Goal: Obtain resource: Download file/media

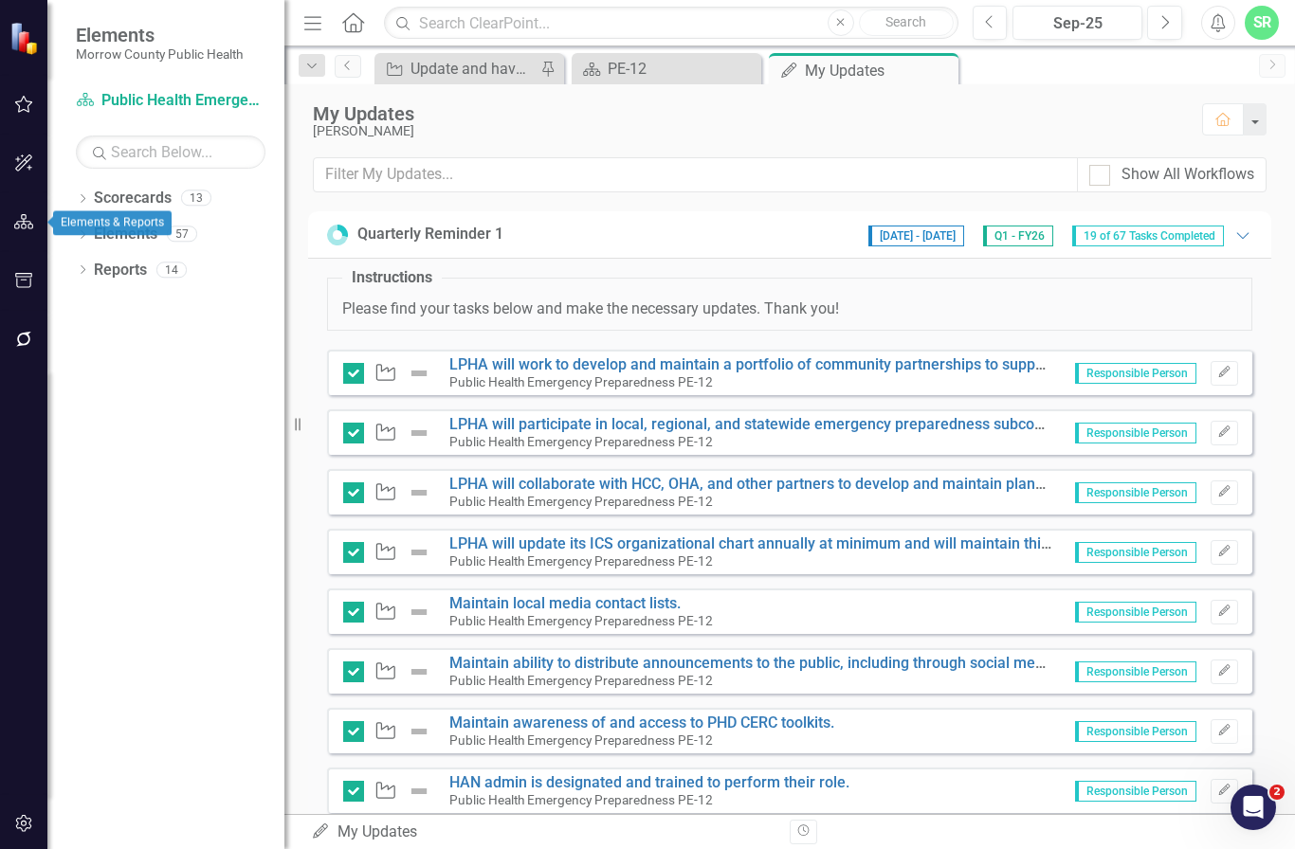
click at [26, 223] on icon "button" at bounding box center [24, 221] width 20 height 15
click at [108, 198] on link "Scorecards" at bounding box center [133, 199] width 78 height 22
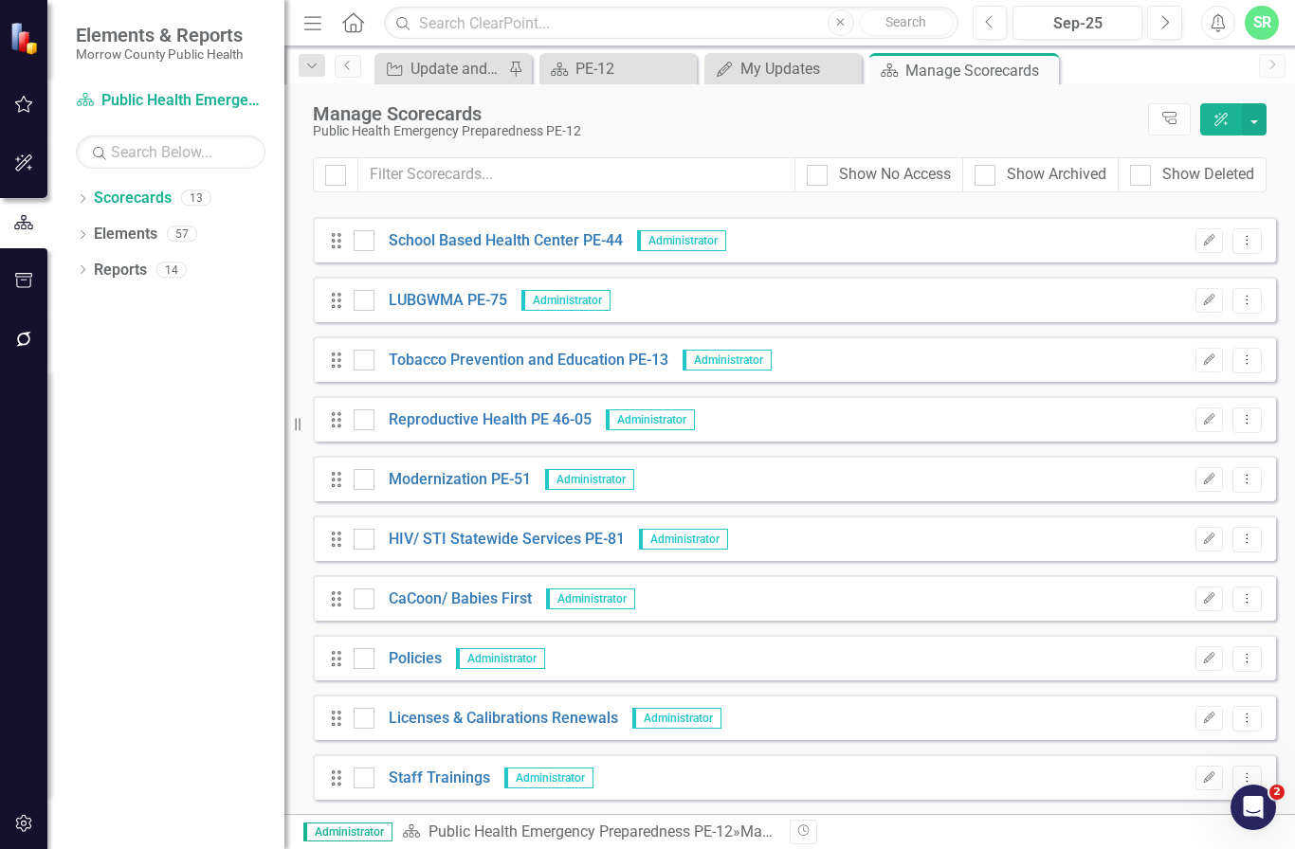
scroll to position [169, 0]
click at [411, 666] on link "Policies" at bounding box center [407, 659] width 67 height 22
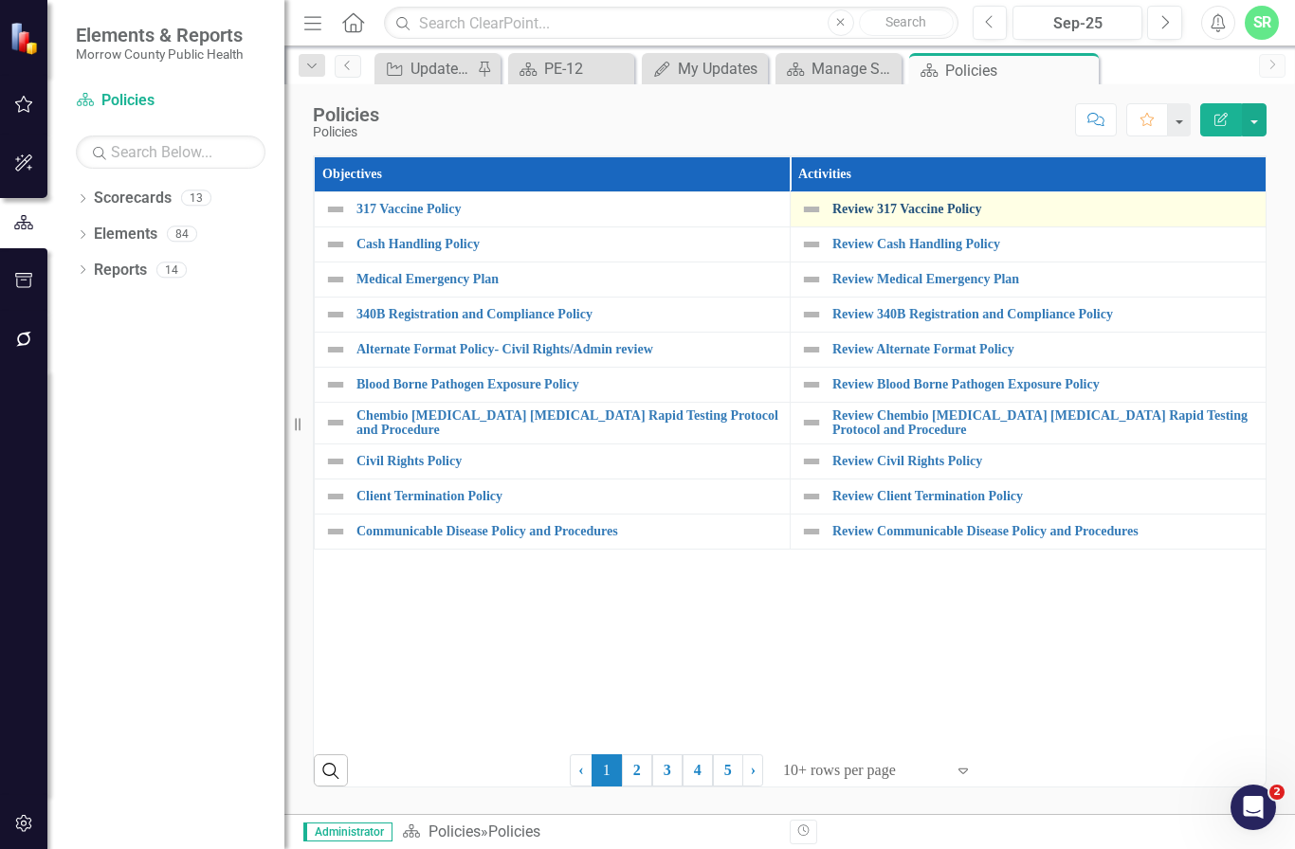
click at [936, 210] on link "Review 317 Vaccine Policy" at bounding box center [1044, 209] width 424 height 14
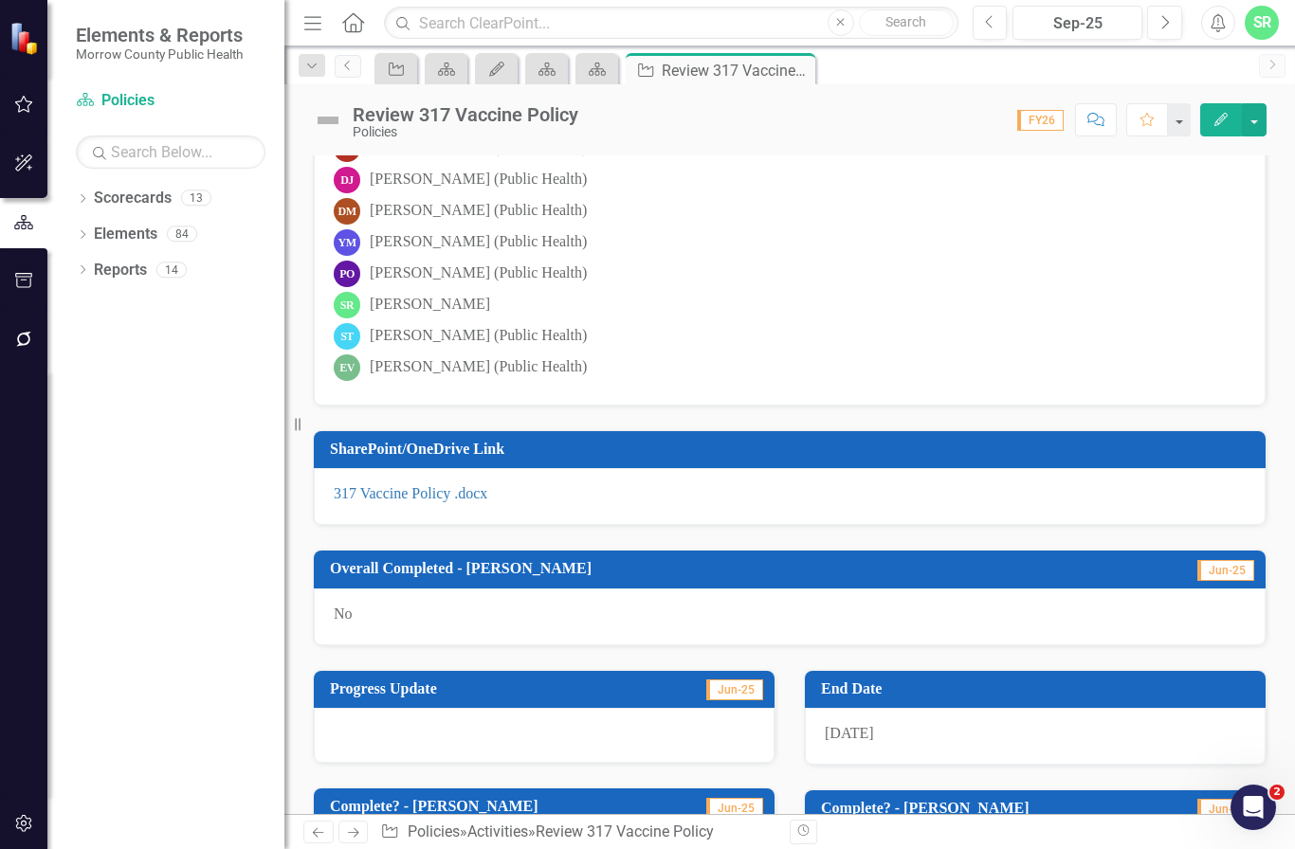
scroll to position [415, 0]
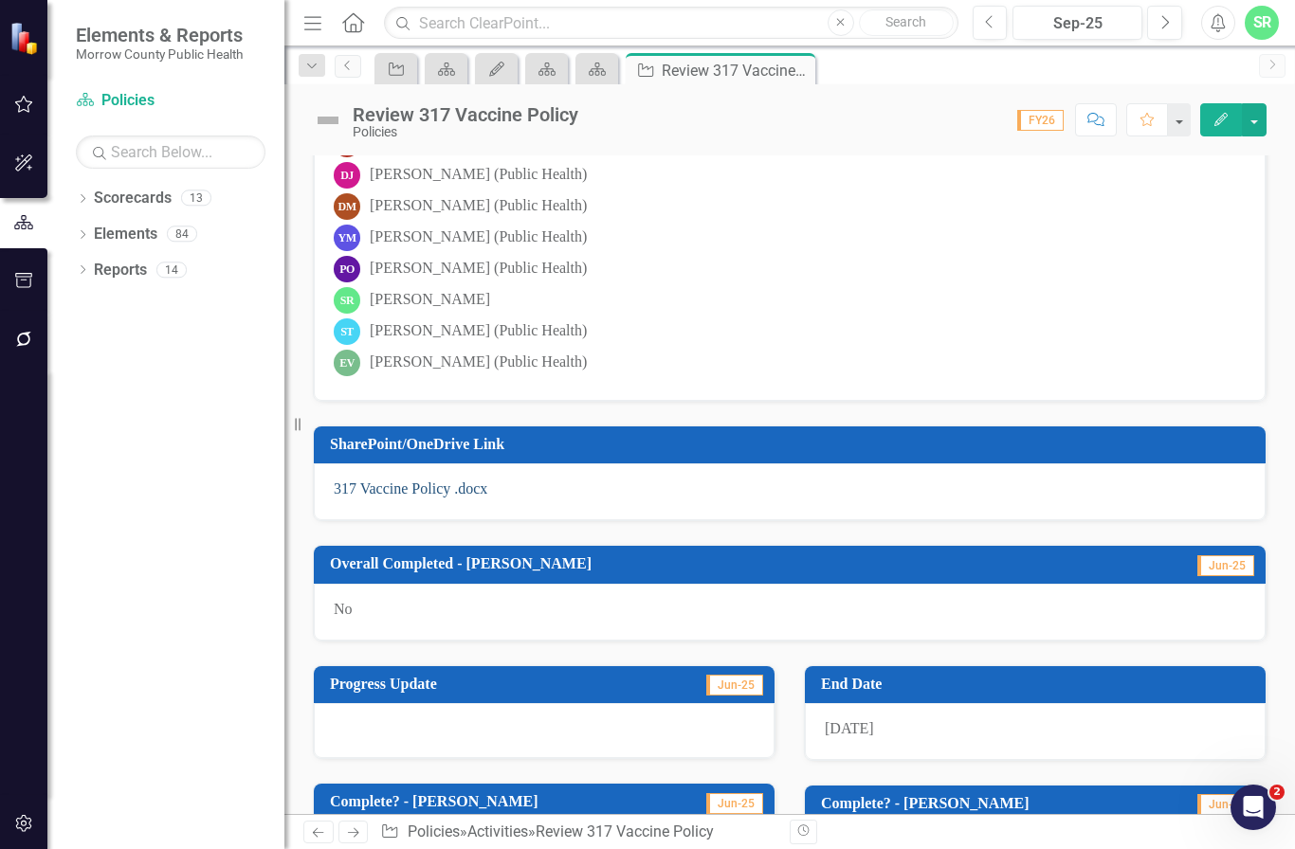
click at [411, 485] on link "317 Vaccine Policy .docx" at bounding box center [411, 489] width 154 height 16
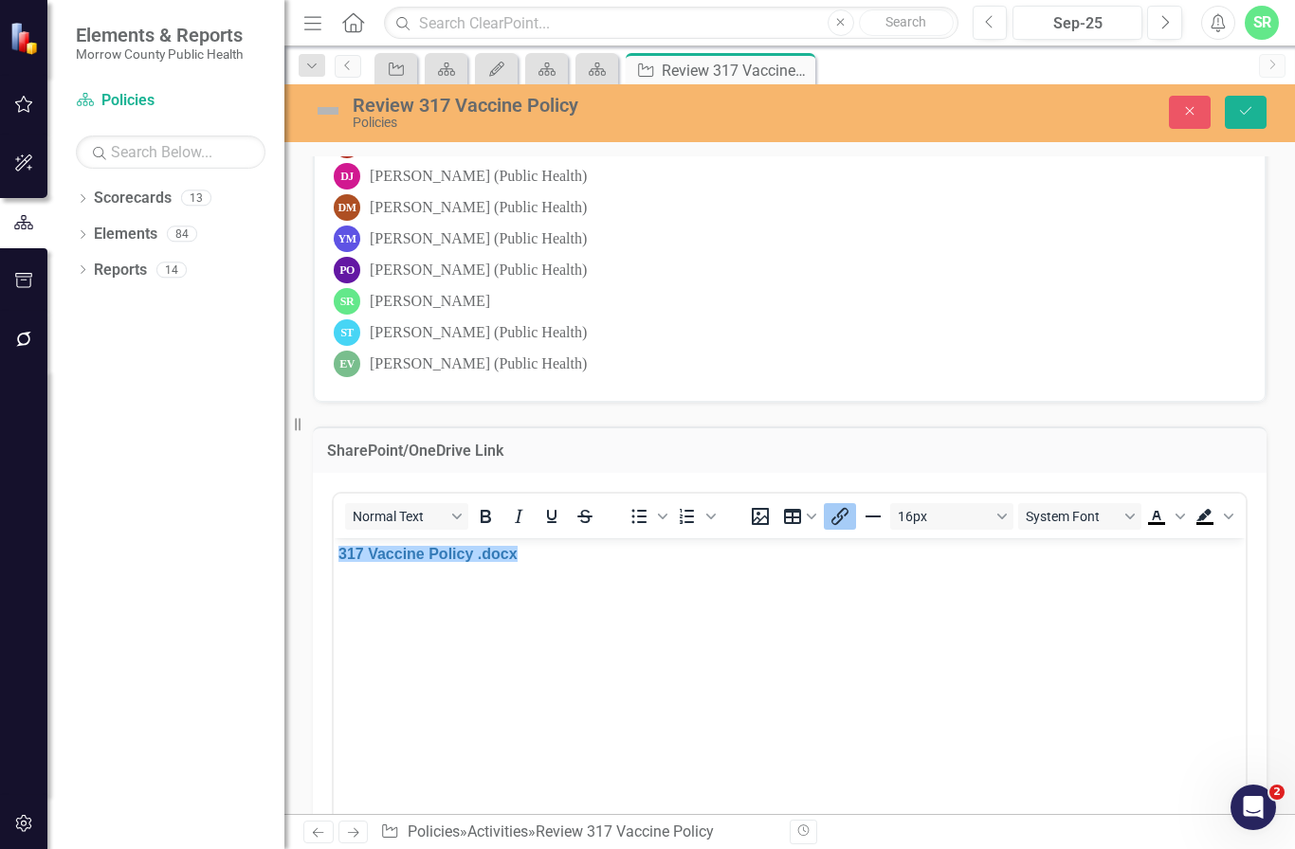
scroll to position [0, 0]
click at [1195, 119] on button "Close" at bounding box center [1190, 112] width 42 height 33
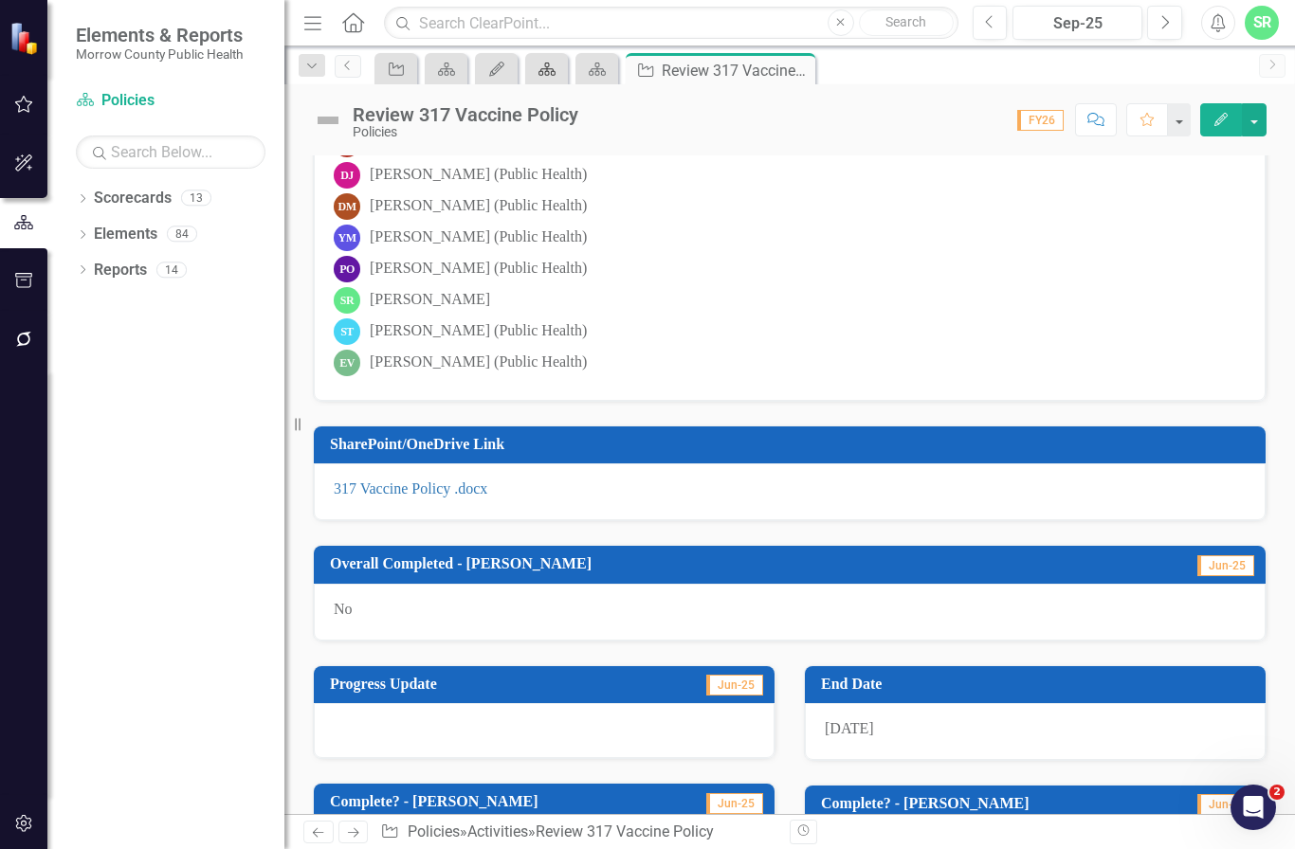
click at [0, 0] on icon "Close" at bounding box center [0, 0] width 0 height 0
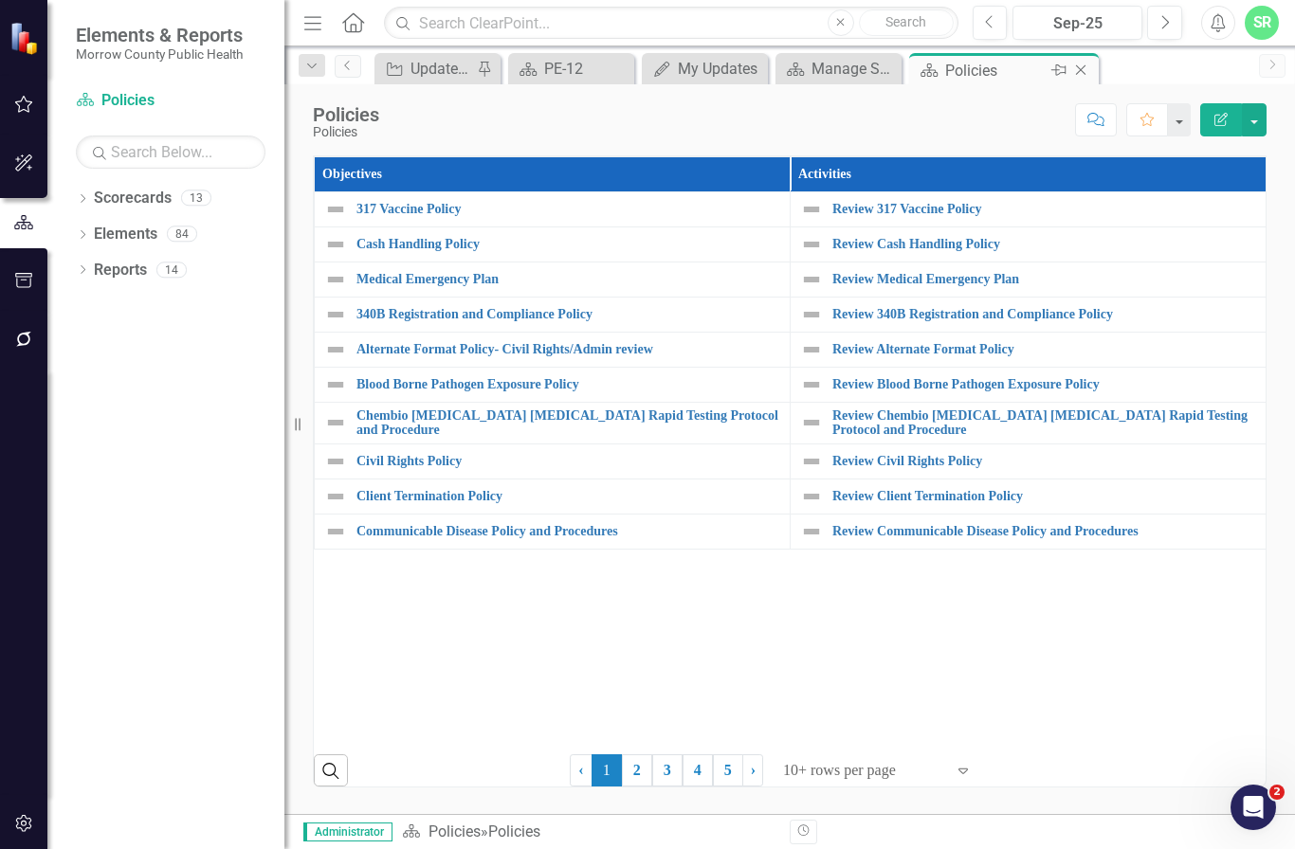
click at [1084, 76] on icon "Close" at bounding box center [1080, 70] width 19 height 15
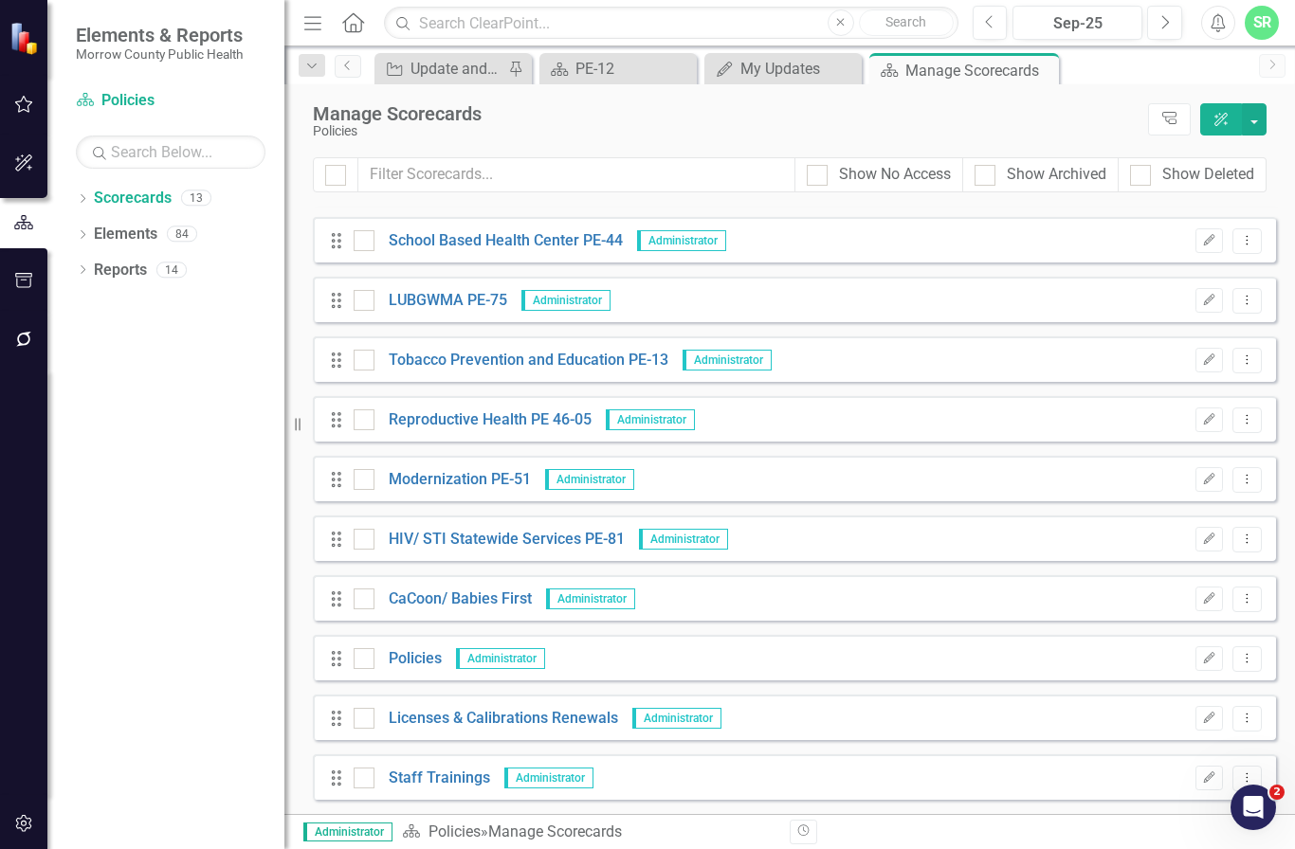
scroll to position [169, 0]
click at [428, 655] on link "Policies" at bounding box center [407, 659] width 67 height 22
click at [413, 661] on link "Policies" at bounding box center [407, 659] width 67 height 22
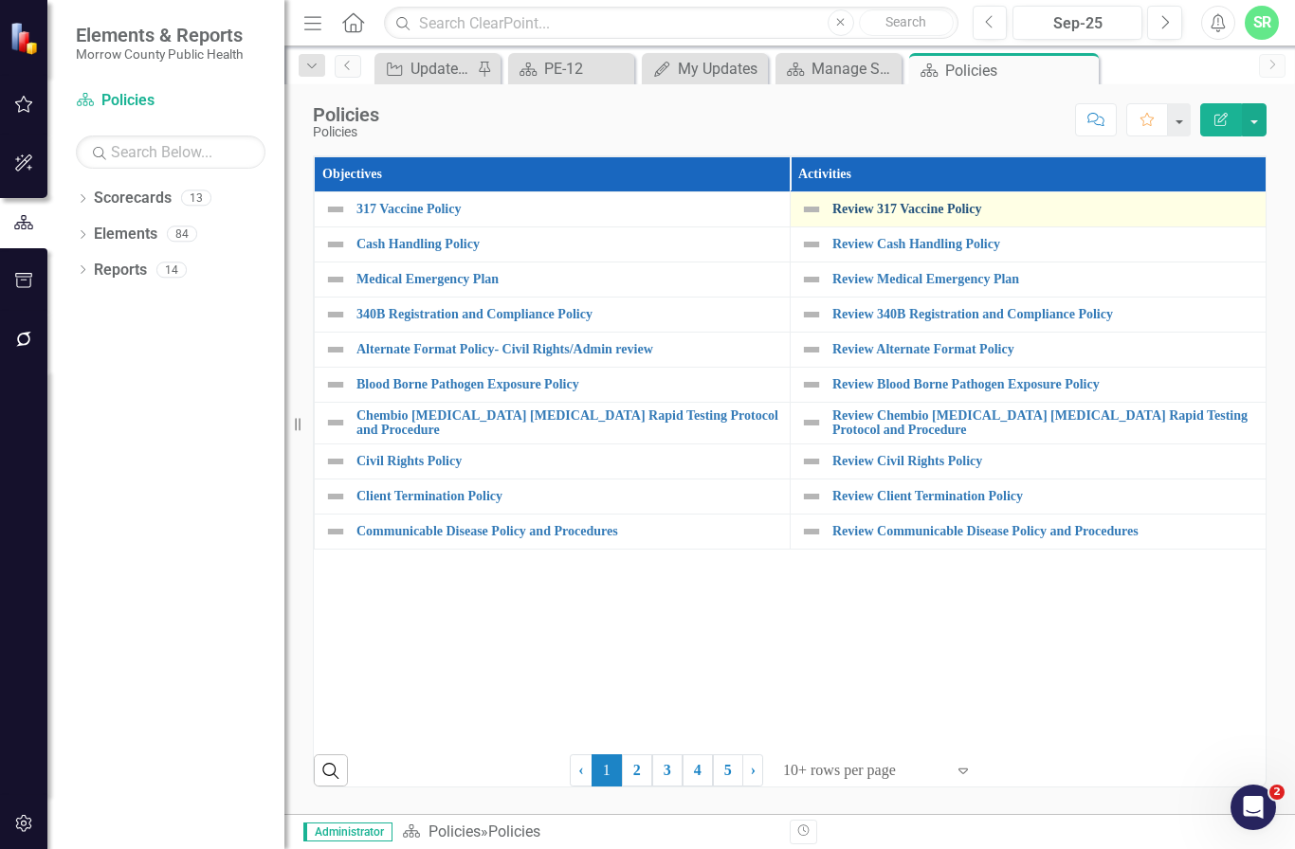
click at [886, 211] on link "Review 317 Vaccine Policy" at bounding box center [1044, 209] width 424 height 14
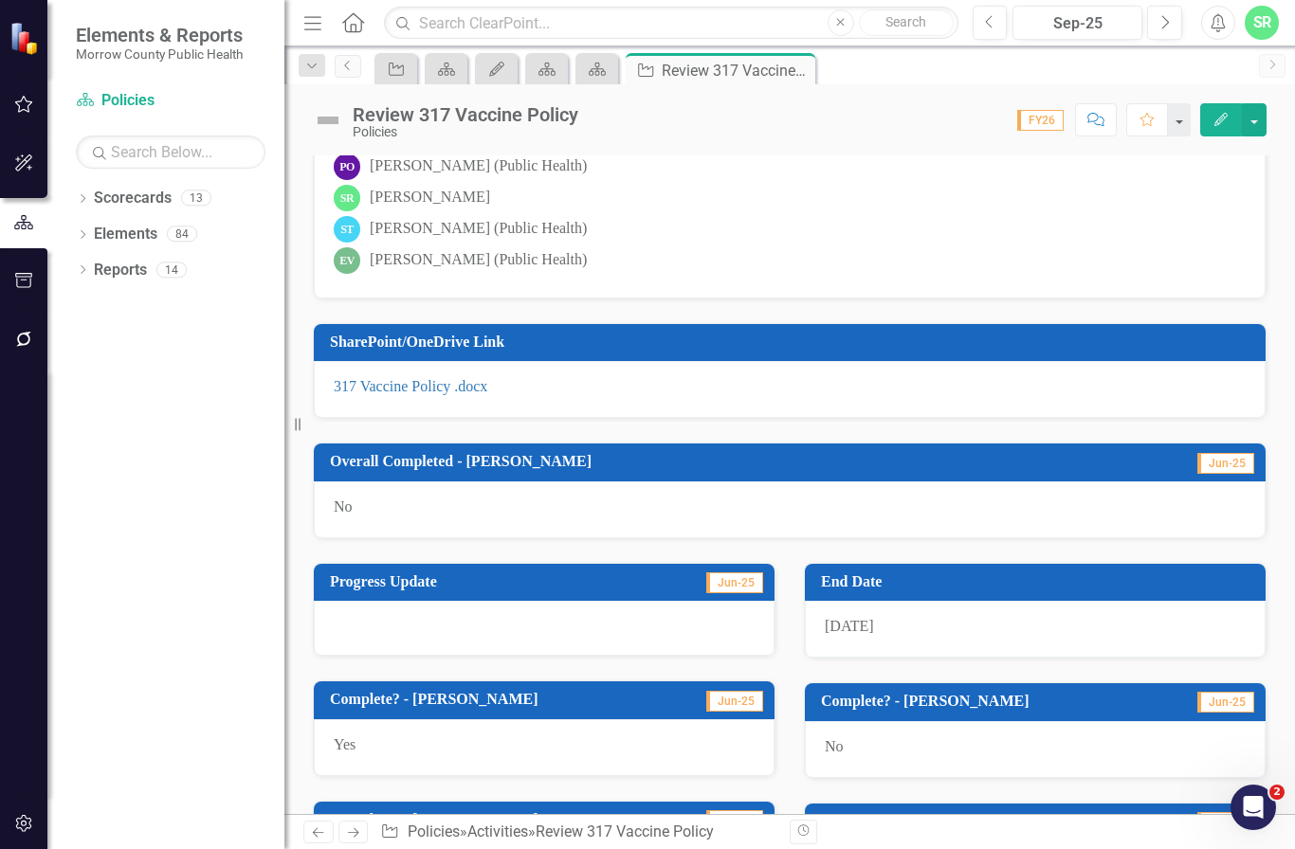
scroll to position [532, 0]
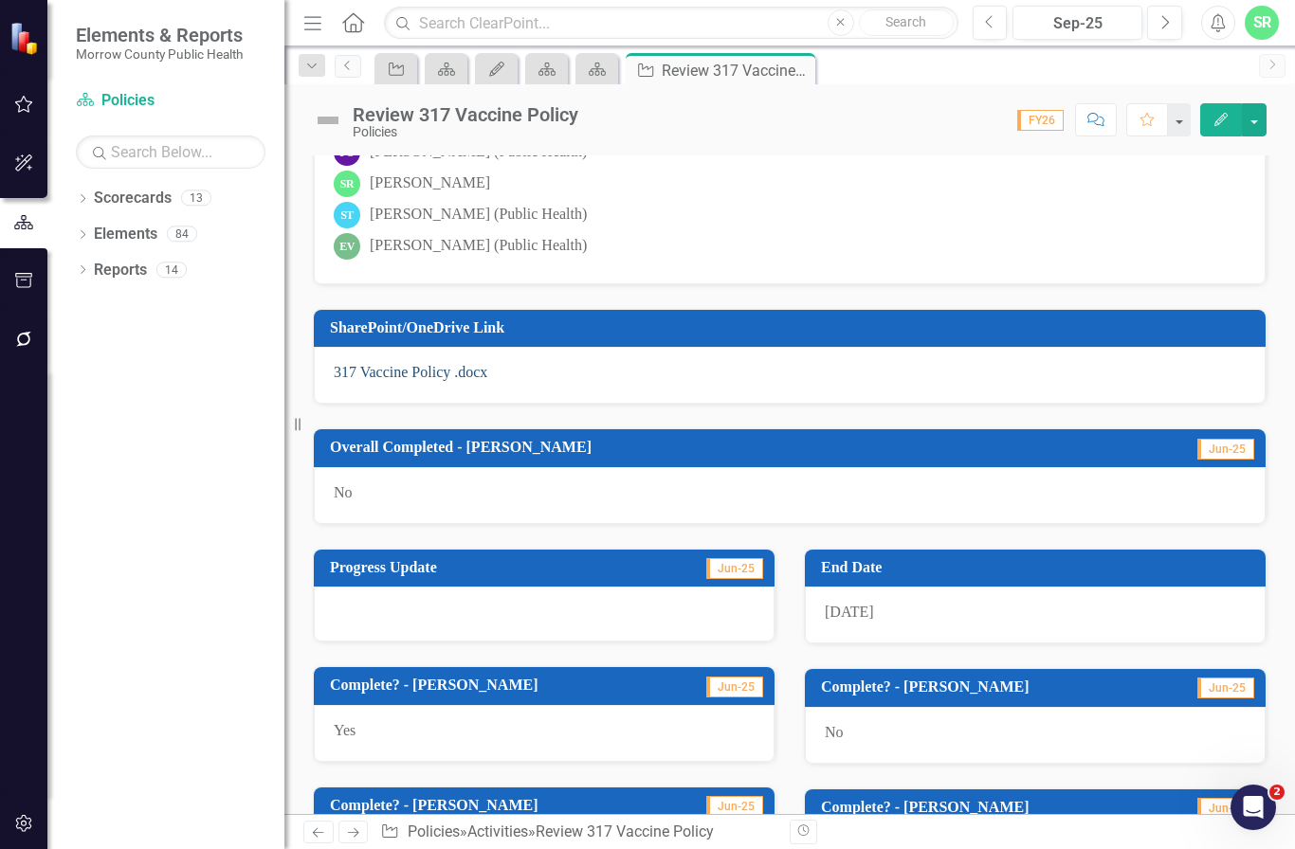
click at [428, 374] on link "317 Vaccine Policy .docx" at bounding box center [411, 372] width 154 height 16
click at [405, 370] on link "317 Vaccine Policy .docx" at bounding box center [411, 372] width 154 height 16
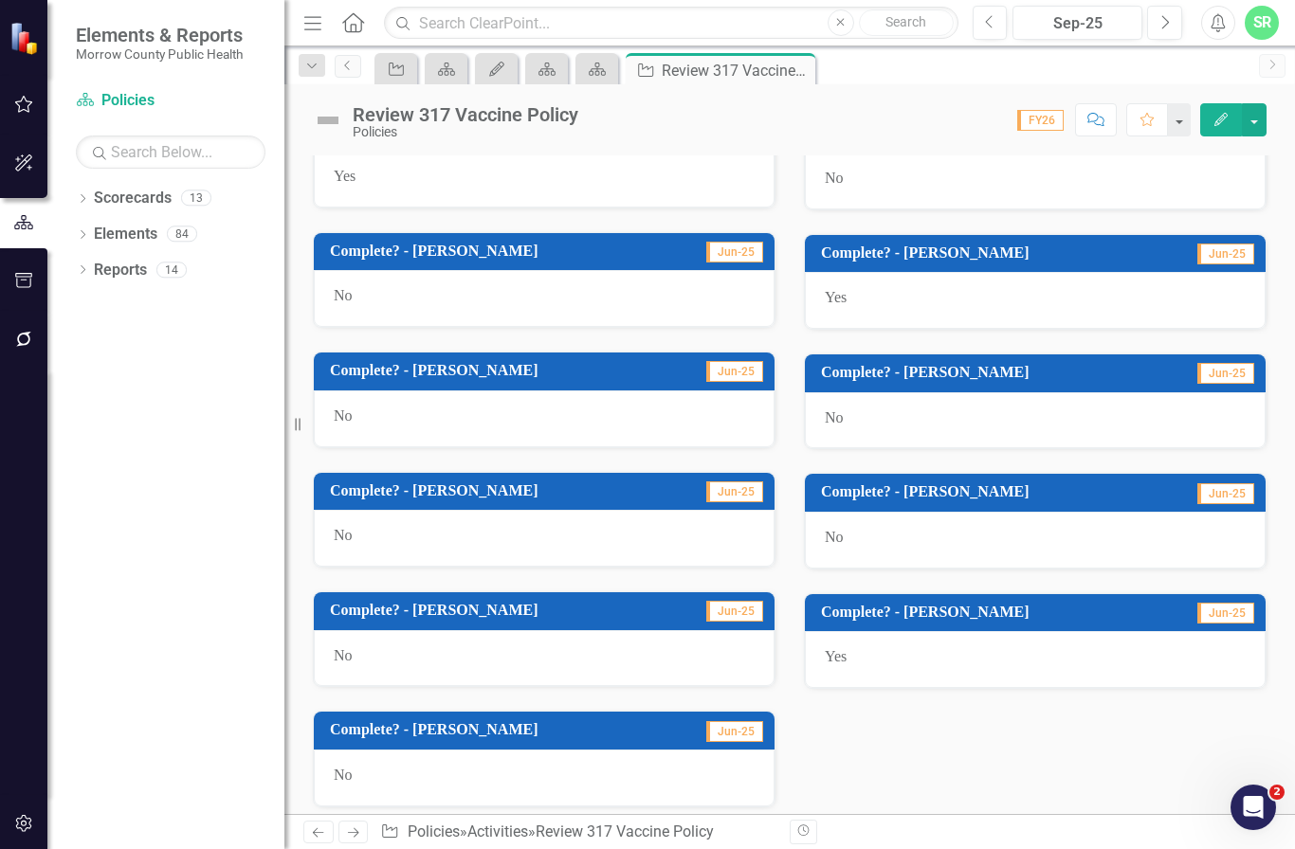
scroll to position [1085, 0]
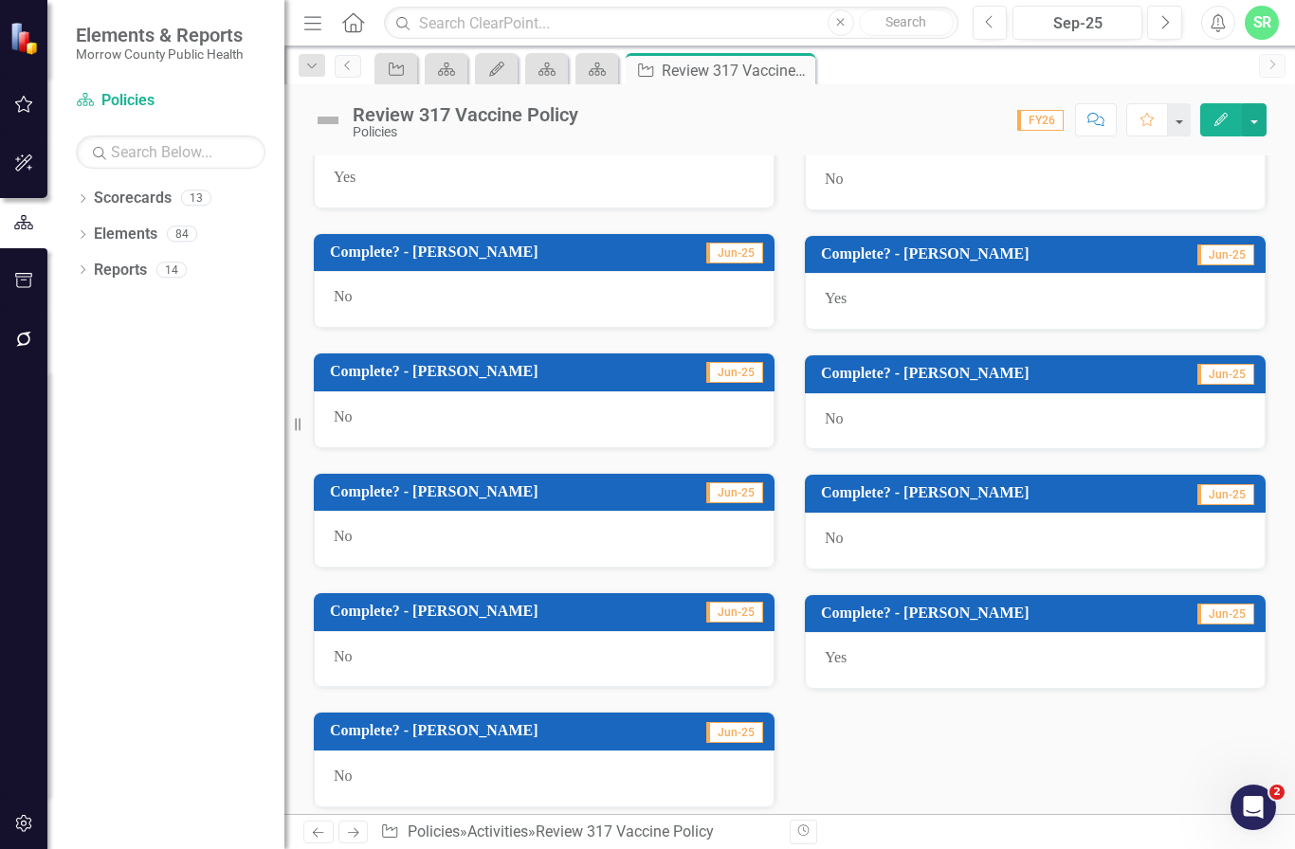
click at [894, 646] on div "Yes" at bounding box center [1035, 660] width 461 height 57
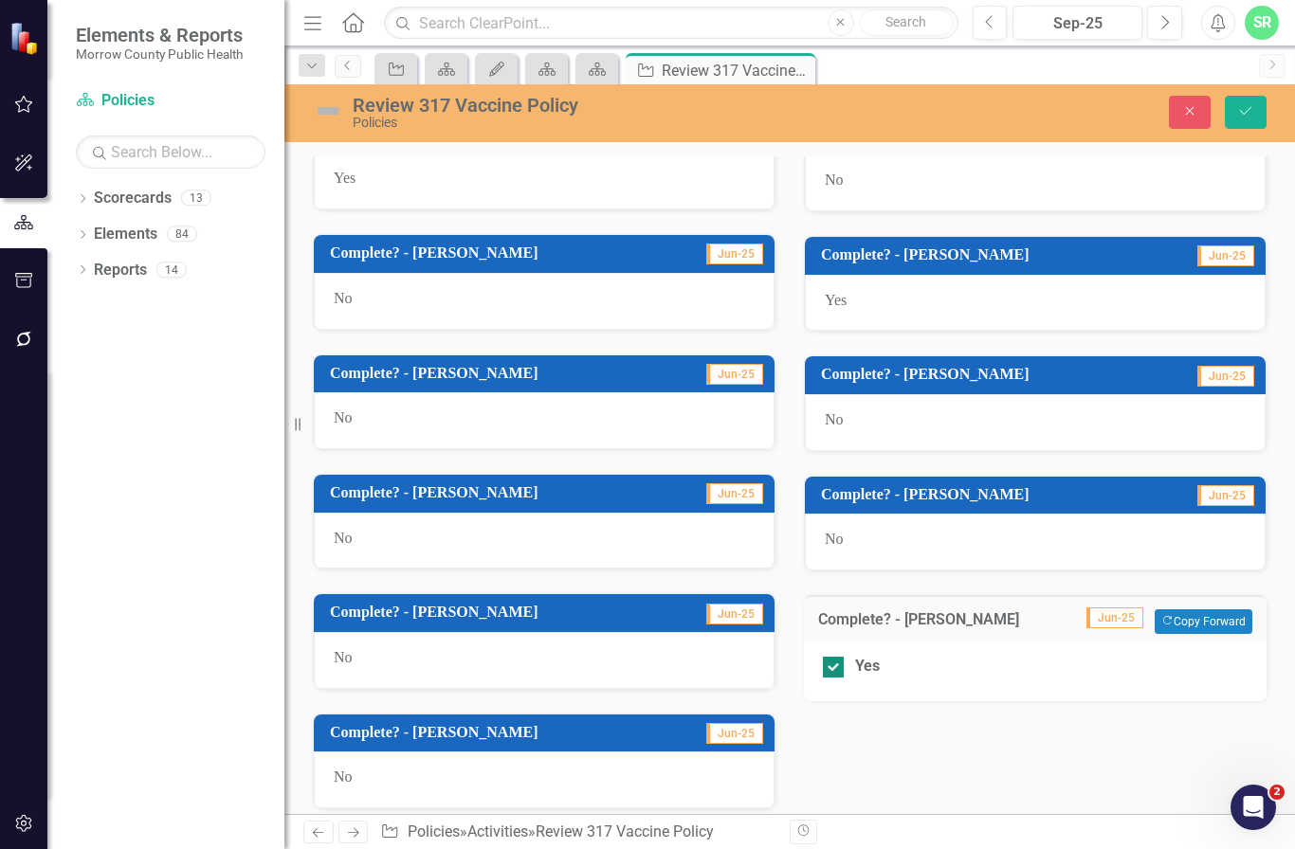
click at [848, 656] on div "Yes" at bounding box center [1035, 667] width 425 height 22
click at [833, 657] on div at bounding box center [833, 667] width 21 height 21
click at [833, 657] on input "Yes" at bounding box center [829, 663] width 12 height 12
click at [833, 657] on div at bounding box center [833, 667] width 21 height 21
click at [833, 657] on input "Yes" at bounding box center [829, 663] width 12 height 12
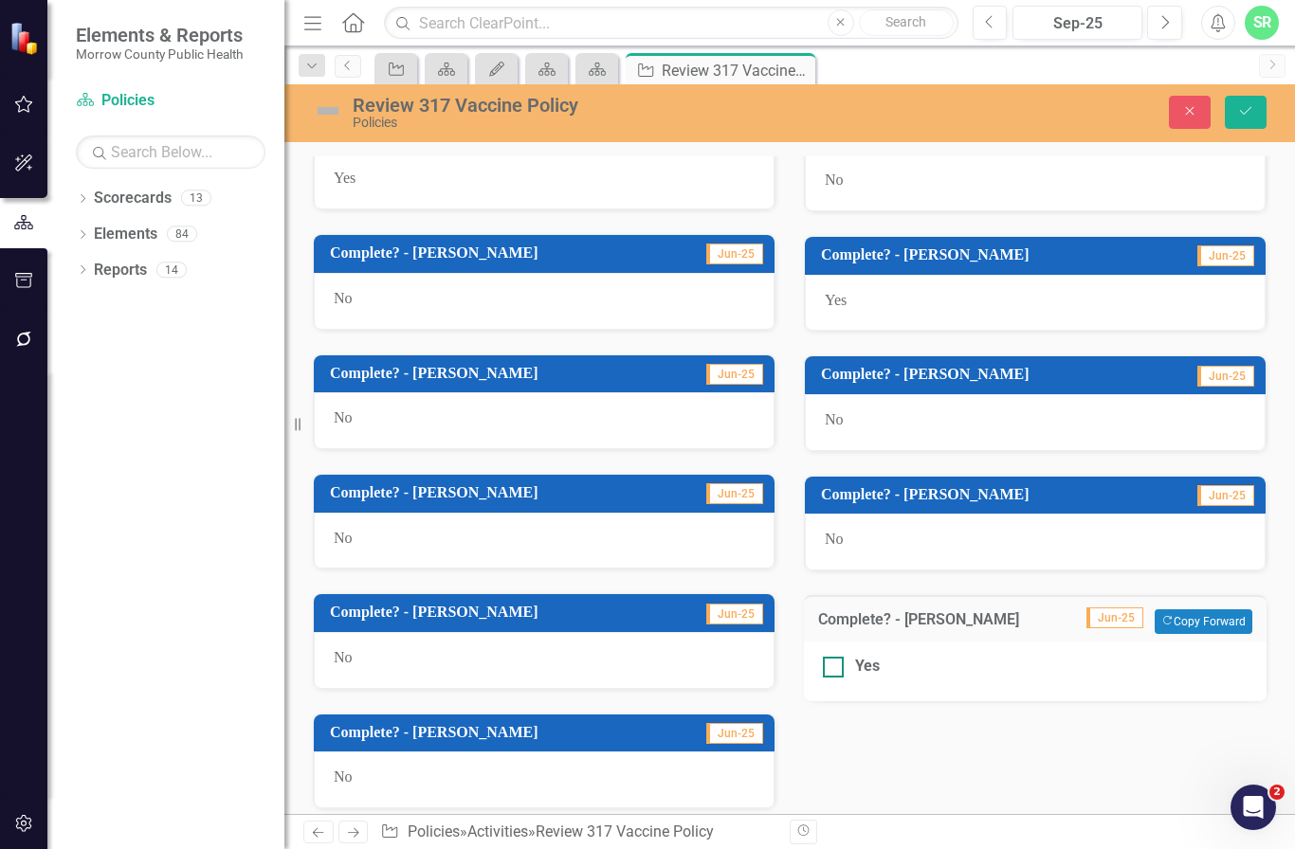
checkbox input "true"
click at [1255, 119] on button "Save" at bounding box center [1246, 112] width 42 height 33
